Goal: Check status: Check status

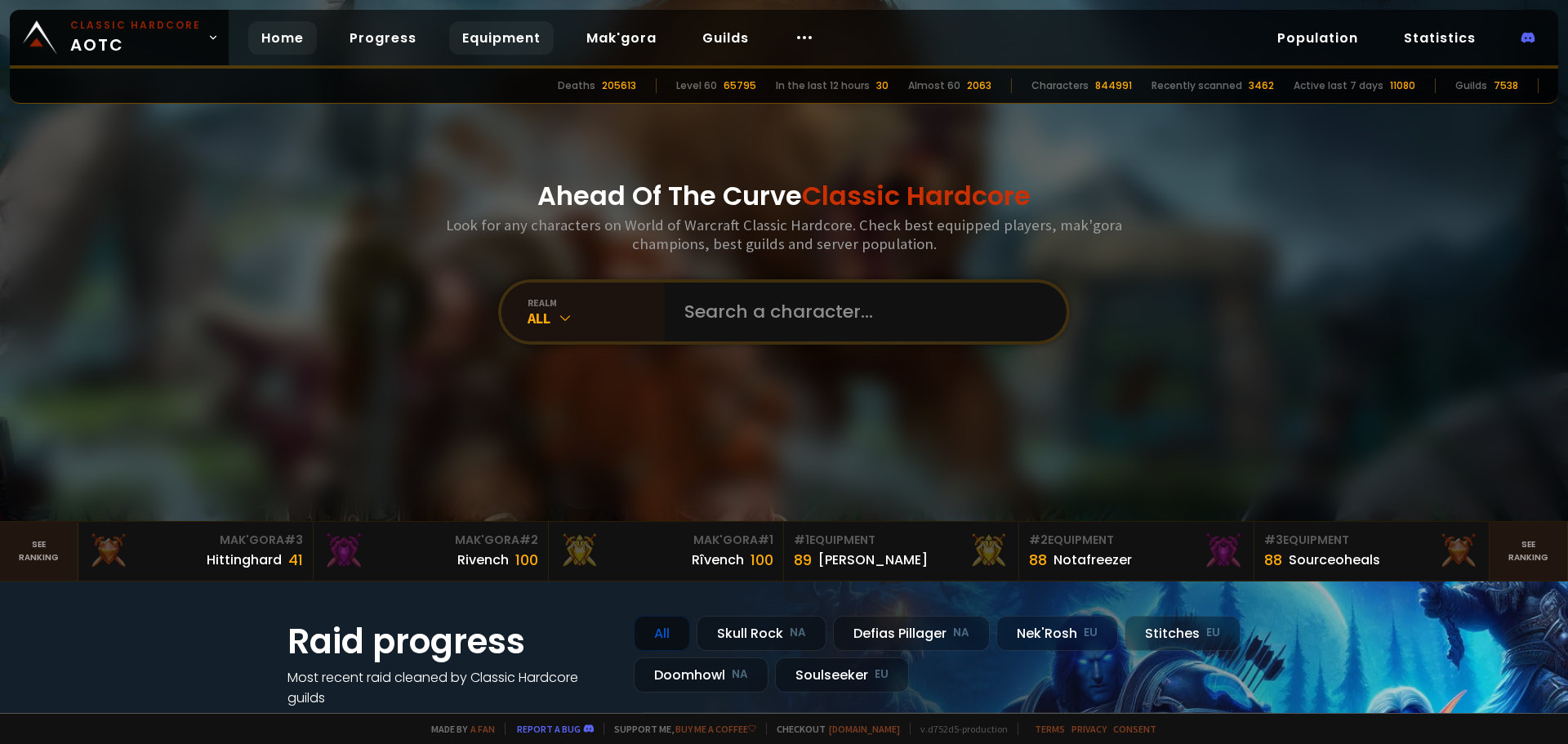
click at [464, 35] on link "Equipment" at bounding box center [501, 38] width 104 height 34
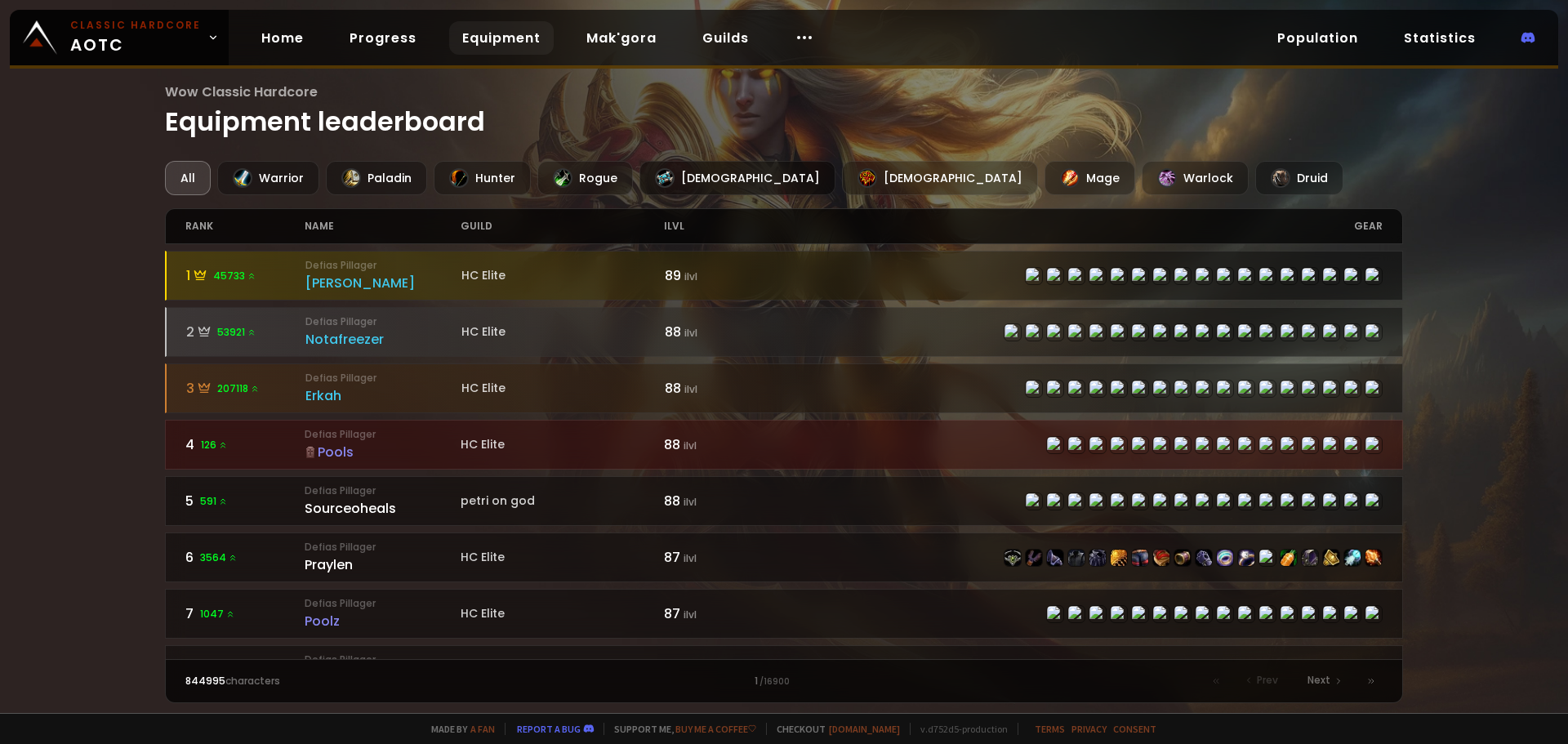
click at [676, 177] on div "[DEMOGRAPHIC_DATA]" at bounding box center [737, 177] width 196 height 34
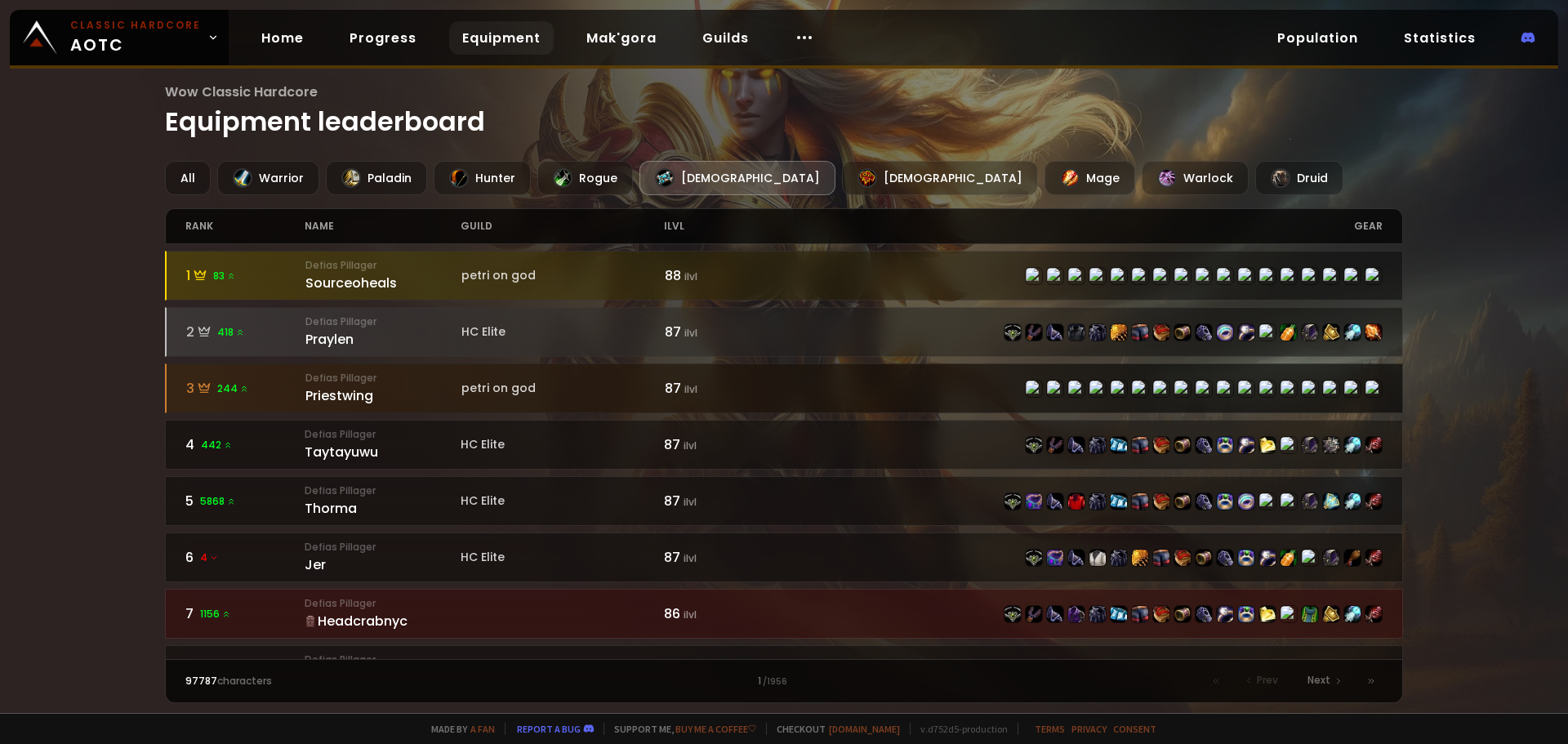
click at [324, 379] on small "Defias Pillager" at bounding box center [383, 377] width 156 height 15
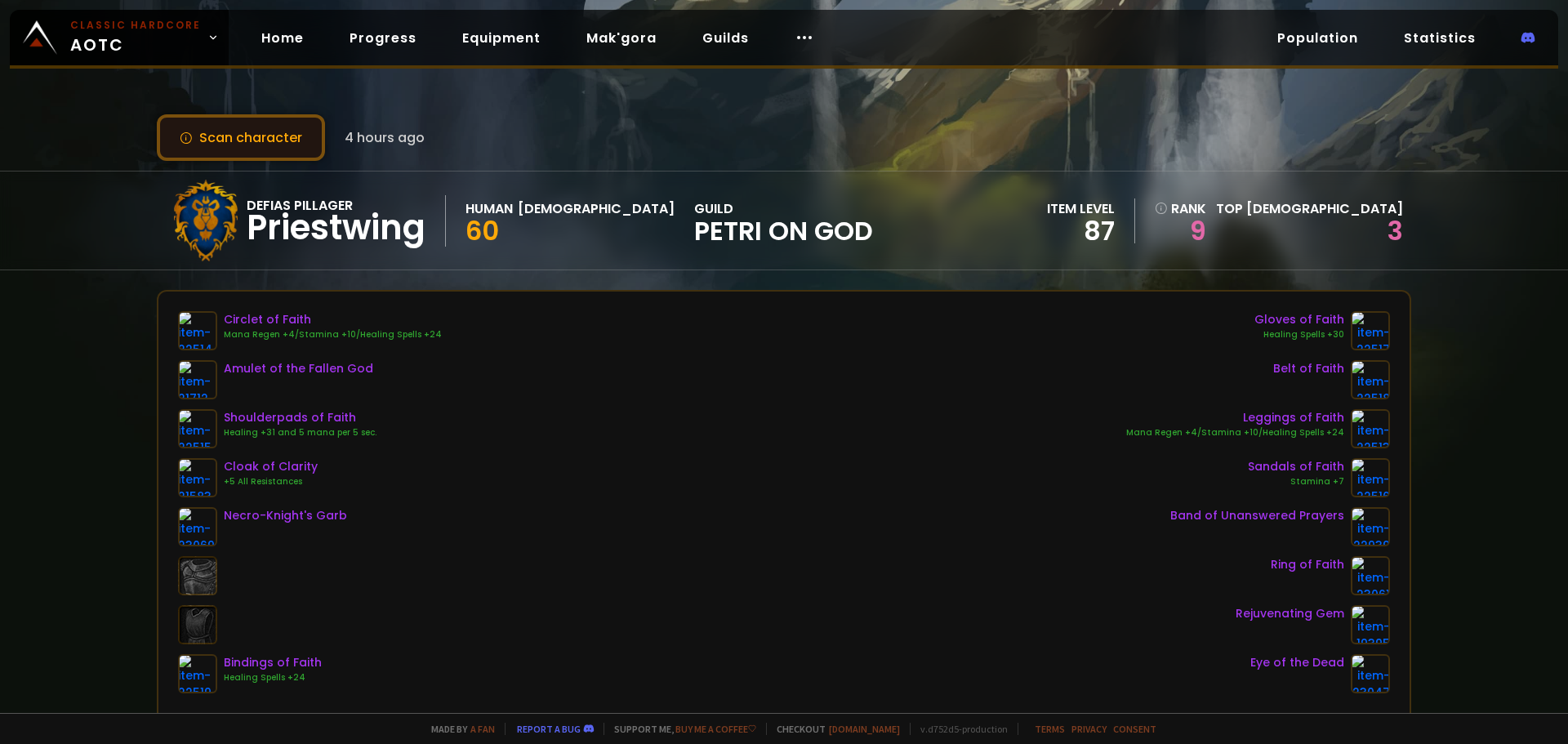
click at [266, 116] on button "Scan character" at bounding box center [240, 137] width 168 height 46
click at [251, 141] on button "Scan character" at bounding box center [240, 137] width 168 height 46
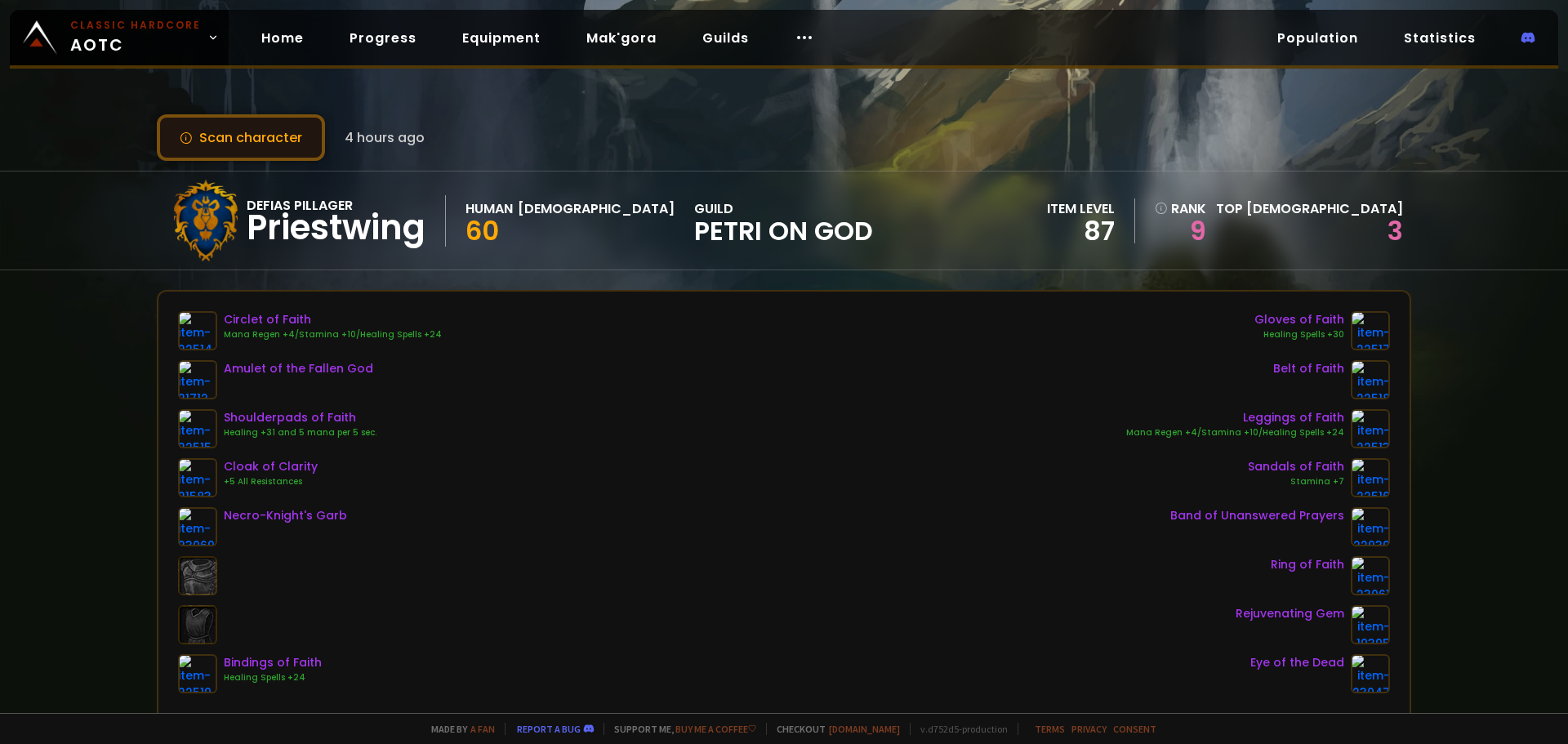
click at [251, 141] on button "Scan character" at bounding box center [240, 137] width 168 height 46
click at [283, 135] on button "Scan character" at bounding box center [240, 137] width 168 height 46
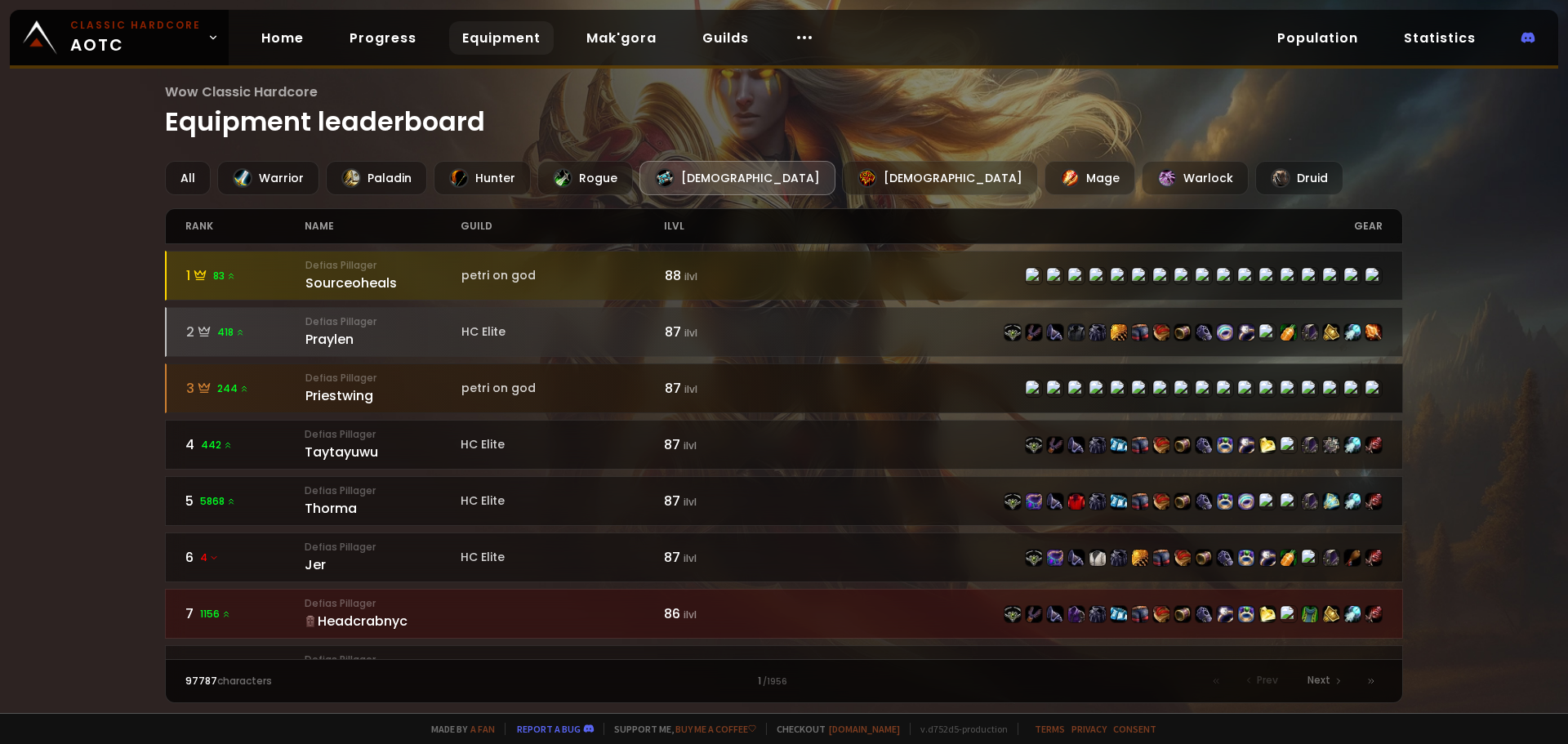
click at [932, 385] on div at bounding box center [1083, 389] width 599 height 18
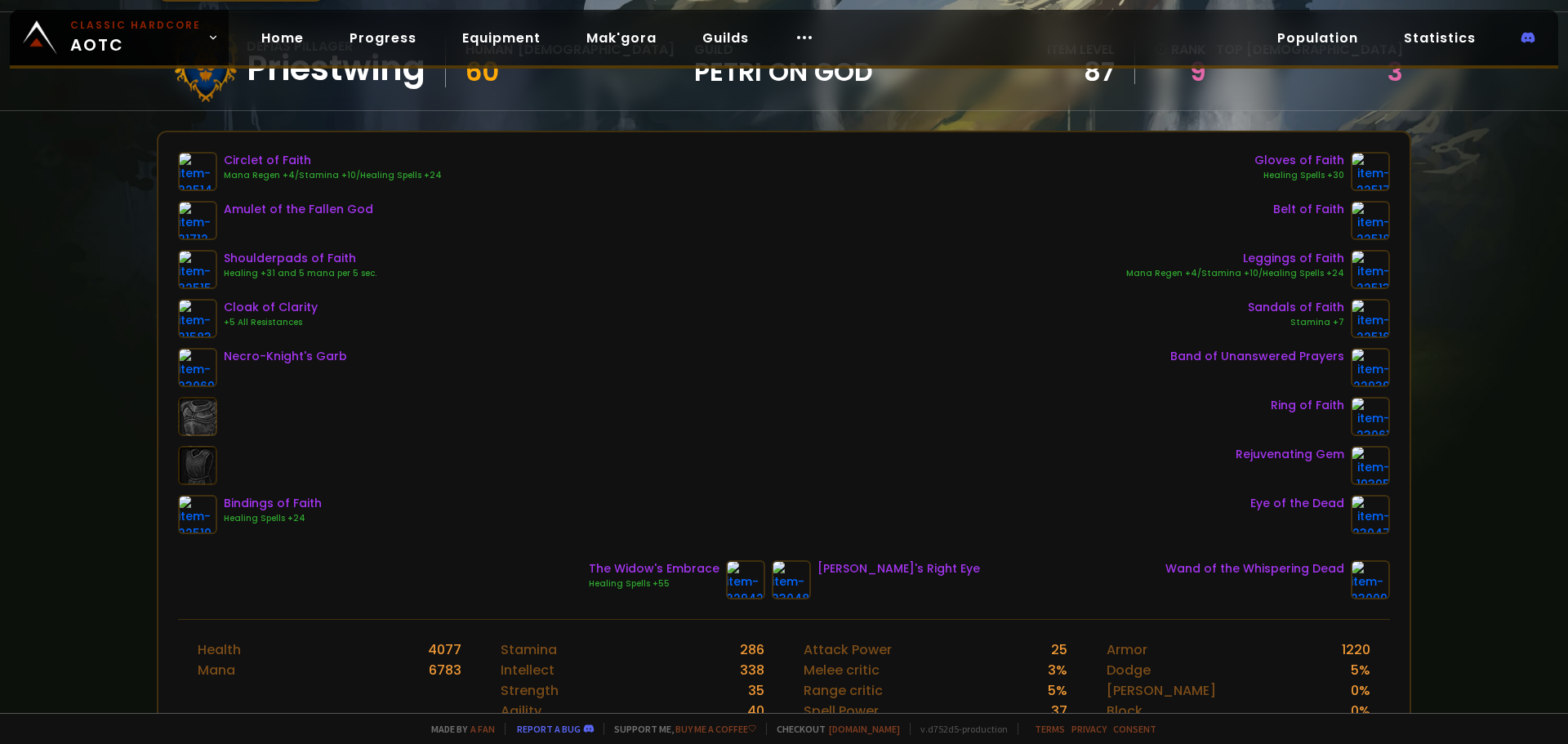
scroll to position [164, 0]
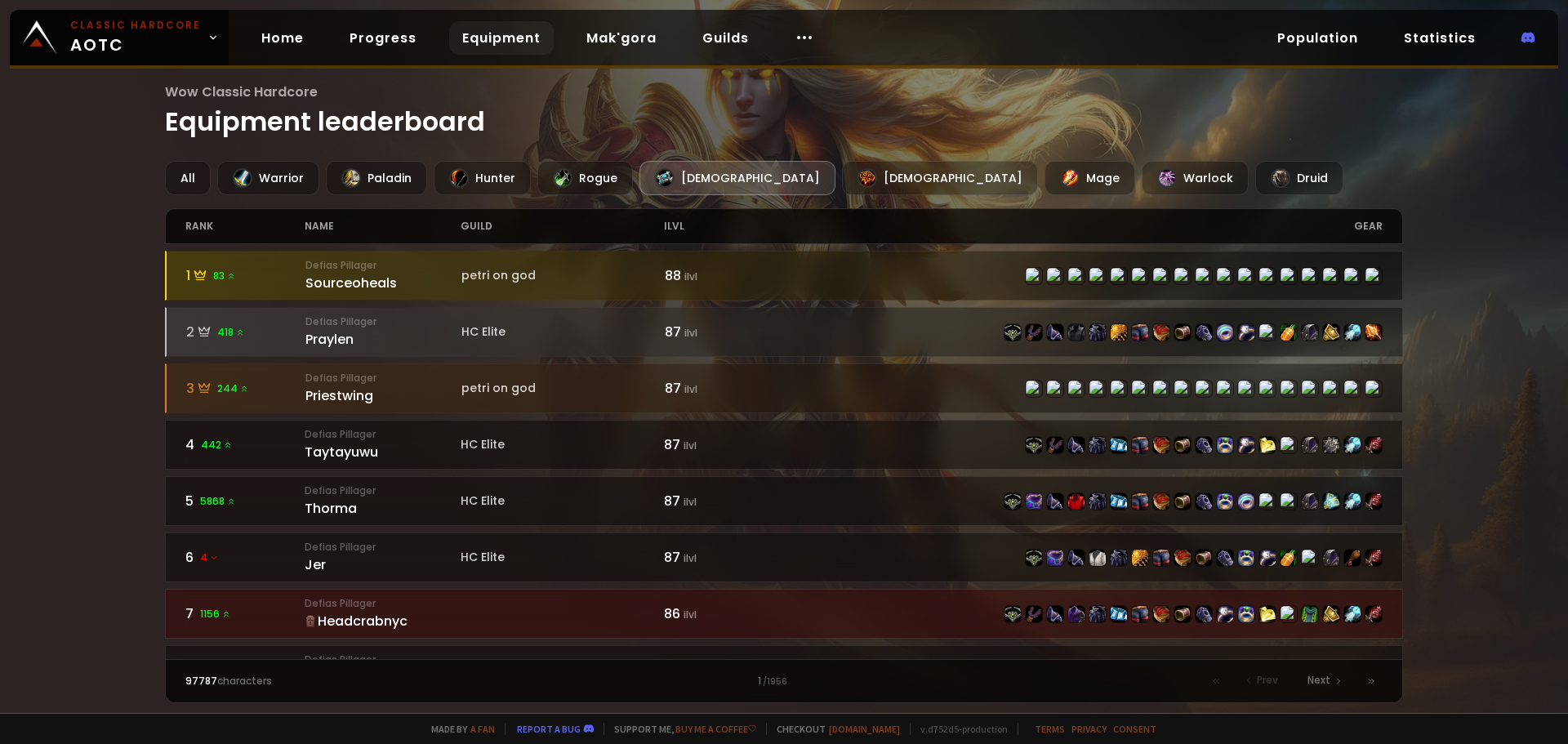
click at [1485, 563] on div "Wow Classic Hardcore Equipment leaderboard All Warrior Paladin Hunter Rogue Pri…" at bounding box center [784, 357] width 1568 height 713
